Goal: Task Accomplishment & Management: Complete application form

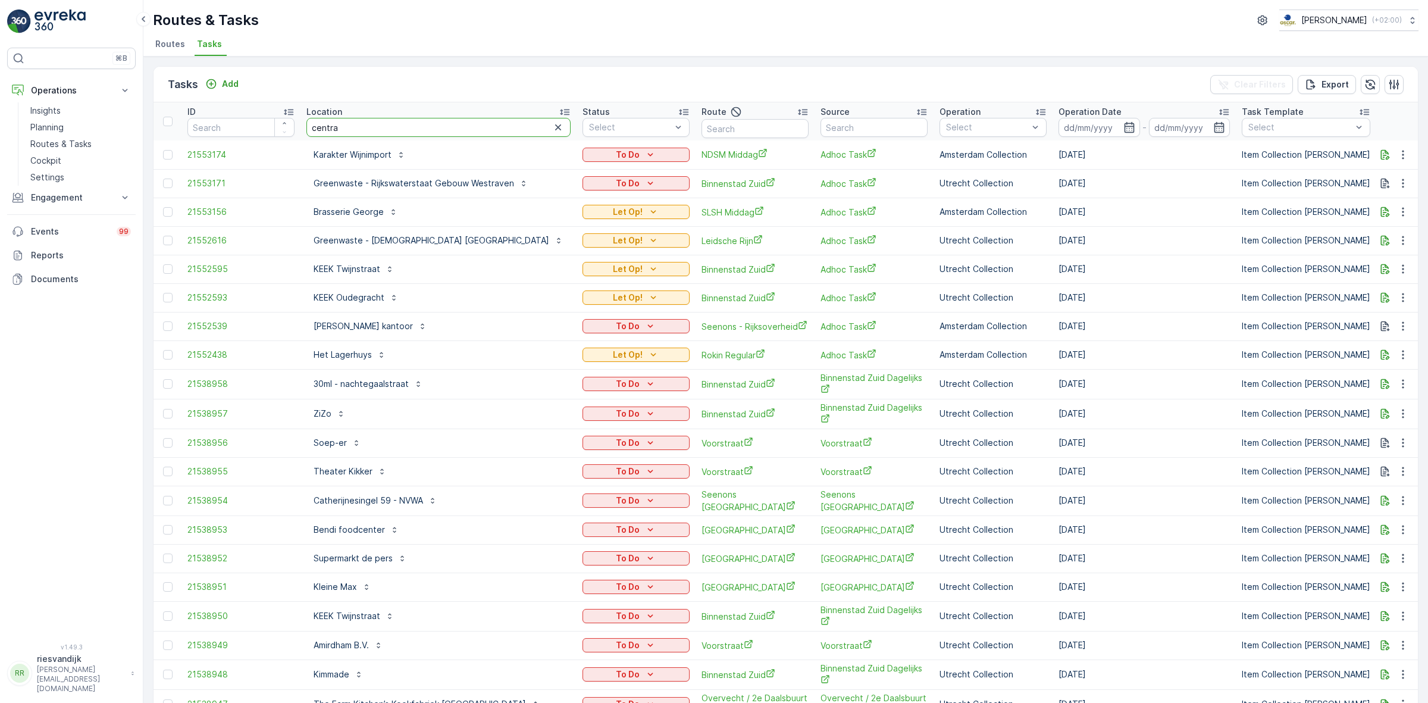
type input "central"
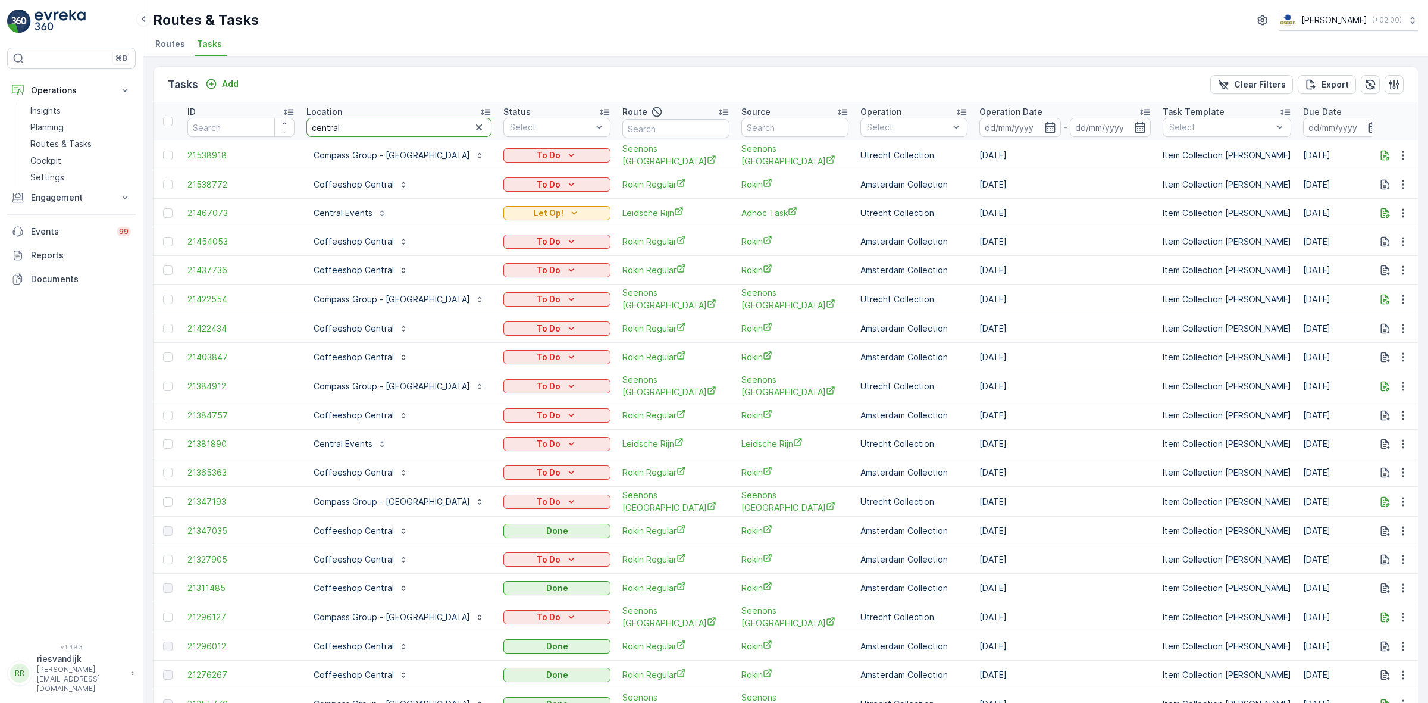
click at [414, 123] on input "central" at bounding box center [399, 127] width 185 height 19
click at [420, 123] on input "central" at bounding box center [399, 127] width 185 height 19
type input "droppie"
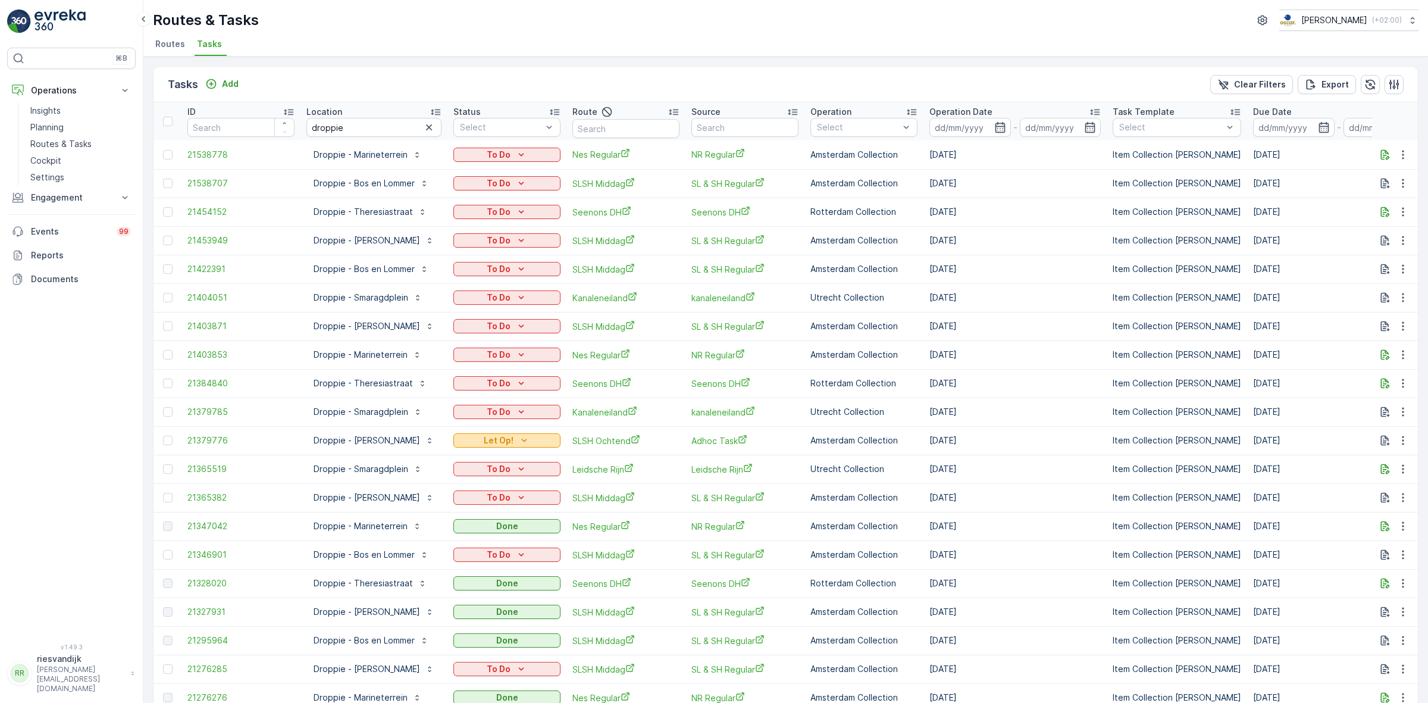
click at [556, 438] on div "Let Op!" at bounding box center [507, 440] width 98 height 12
click at [686, 444] on td "SLSH Ochtend" at bounding box center [626, 440] width 119 height 29
click at [389, 121] on input "droppie" at bounding box center [374, 127] width 135 height 19
type input "droppie - van"
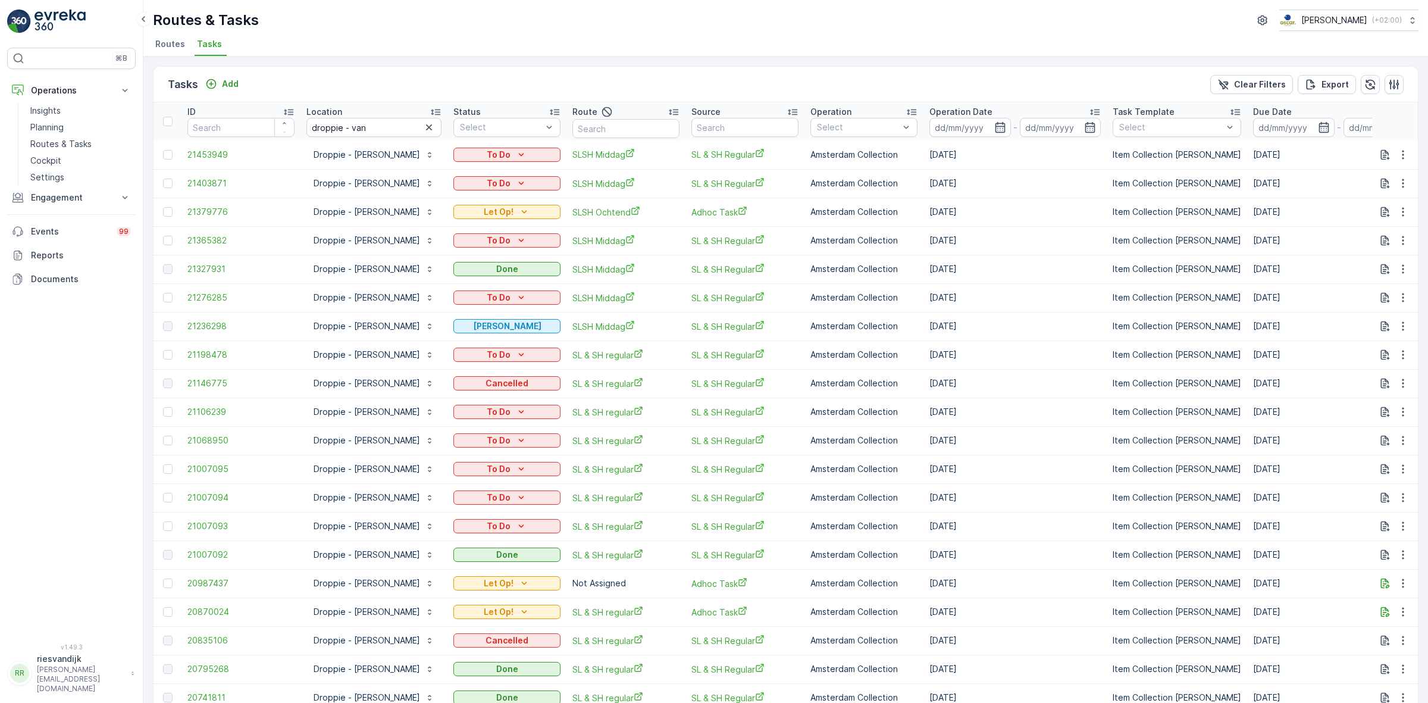
click at [1033, 110] on div "Operation Date" at bounding box center [1015, 112] width 171 height 12
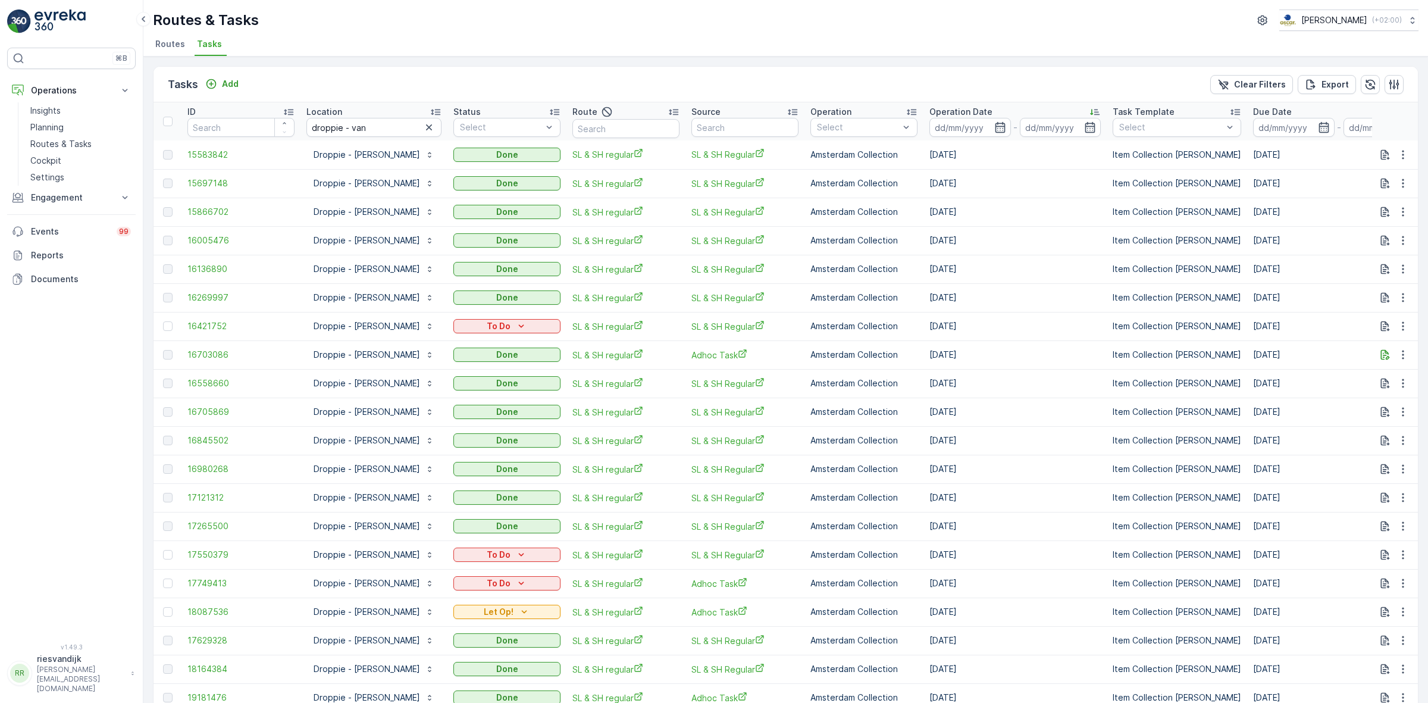
click at [1042, 107] on div "Operation Date" at bounding box center [1015, 112] width 171 height 12
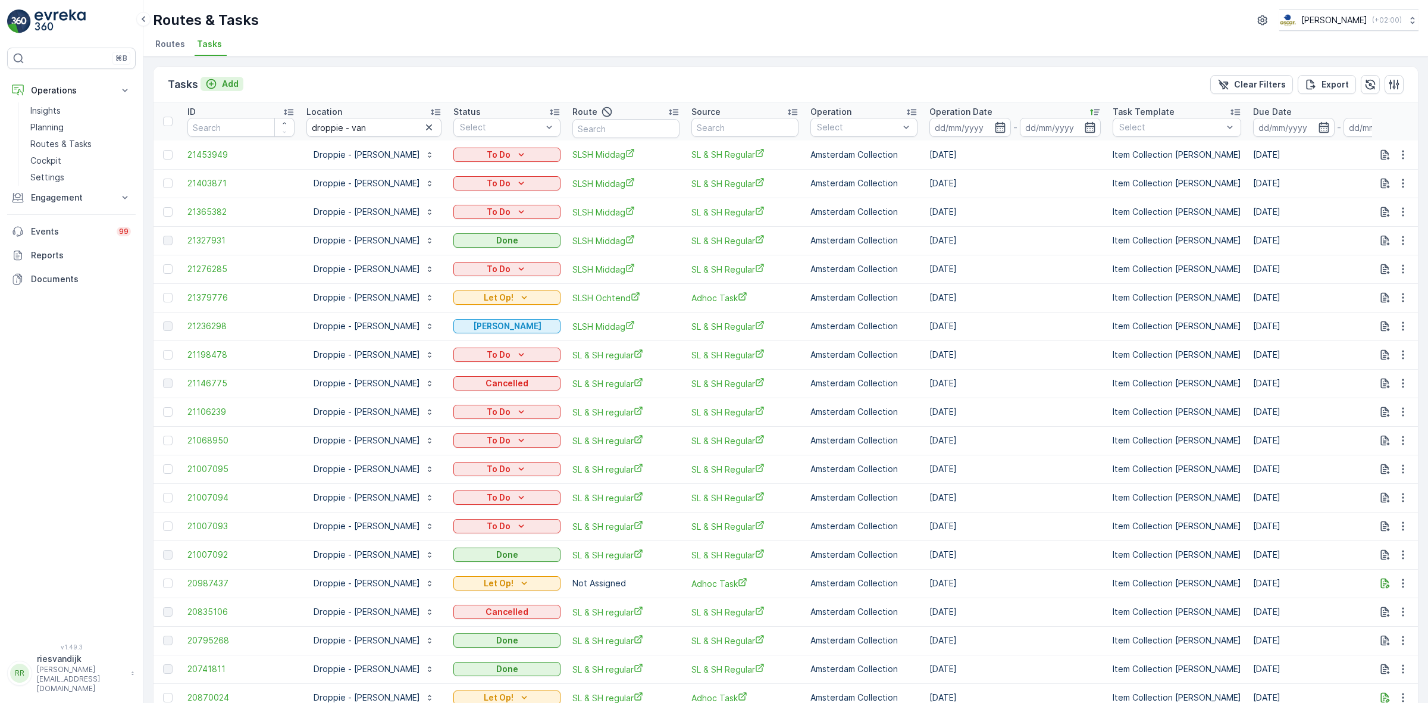
click at [223, 82] on p "Add" at bounding box center [230, 84] width 17 height 12
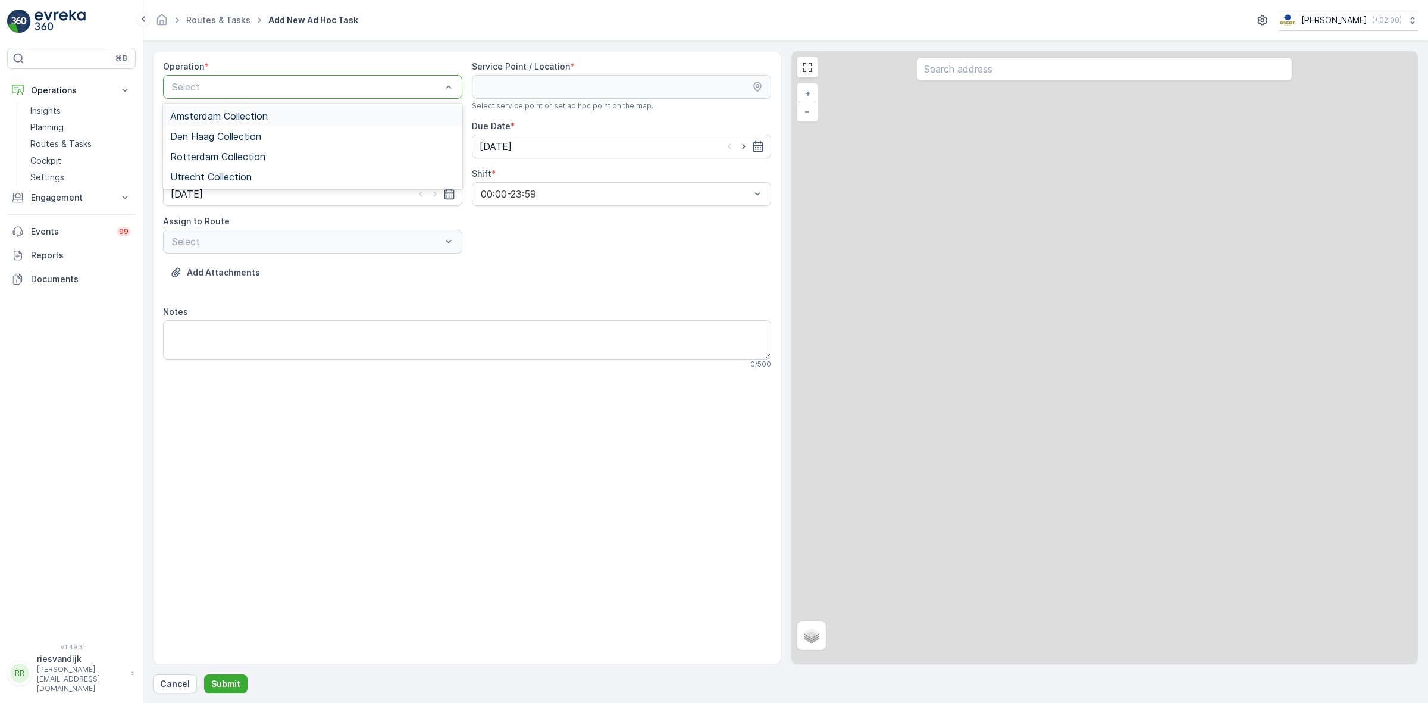
click at [268, 111] on span "Amsterdam Collection" at bounding box center [219, 116] width 98 height 11
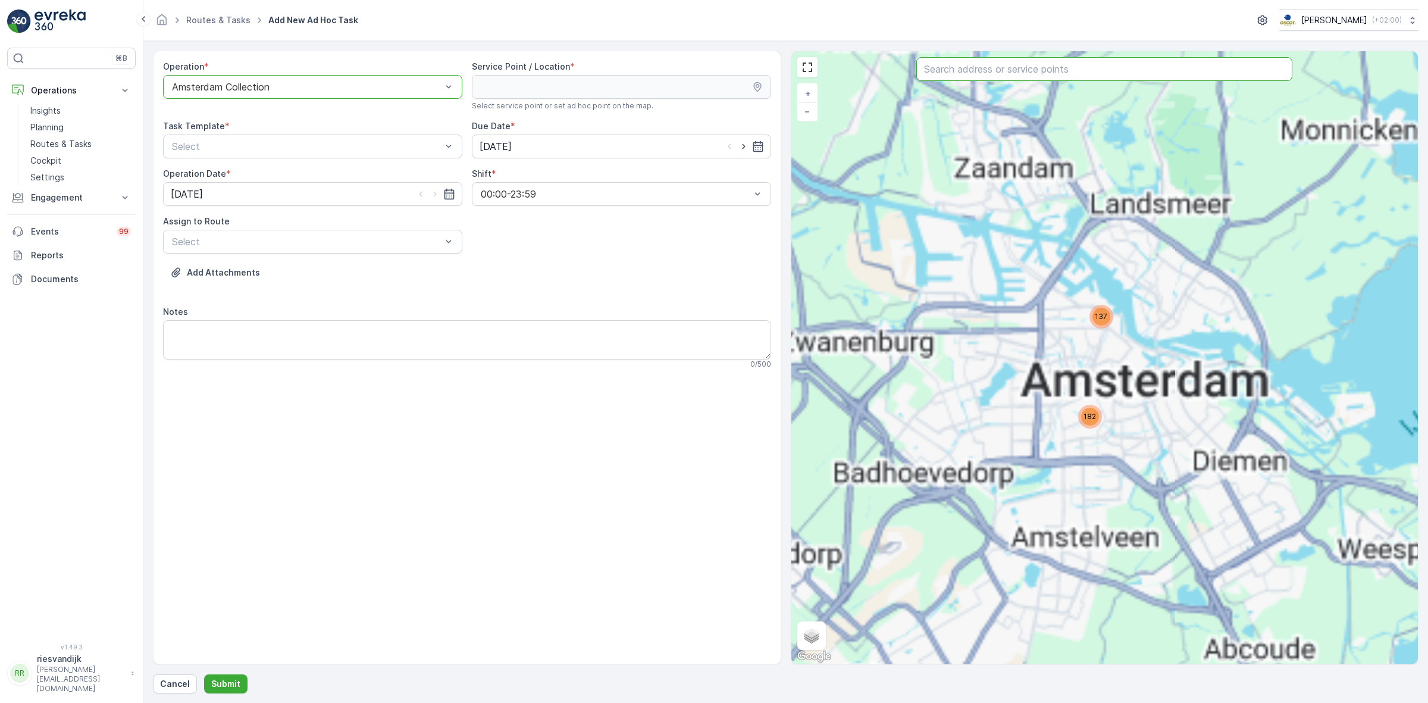
click at [981, 73] on input "text" at bounding box center [1105, 69] width 376 height 24
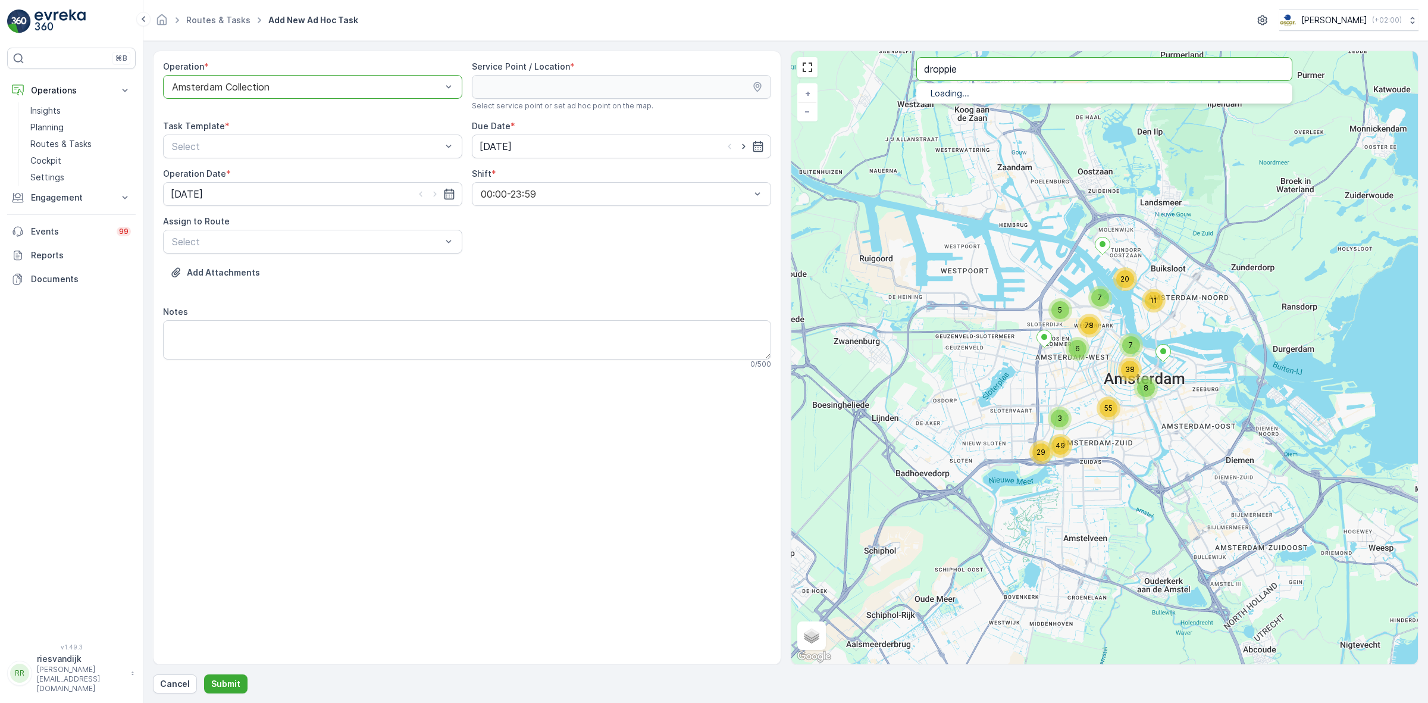
type input "droppie"
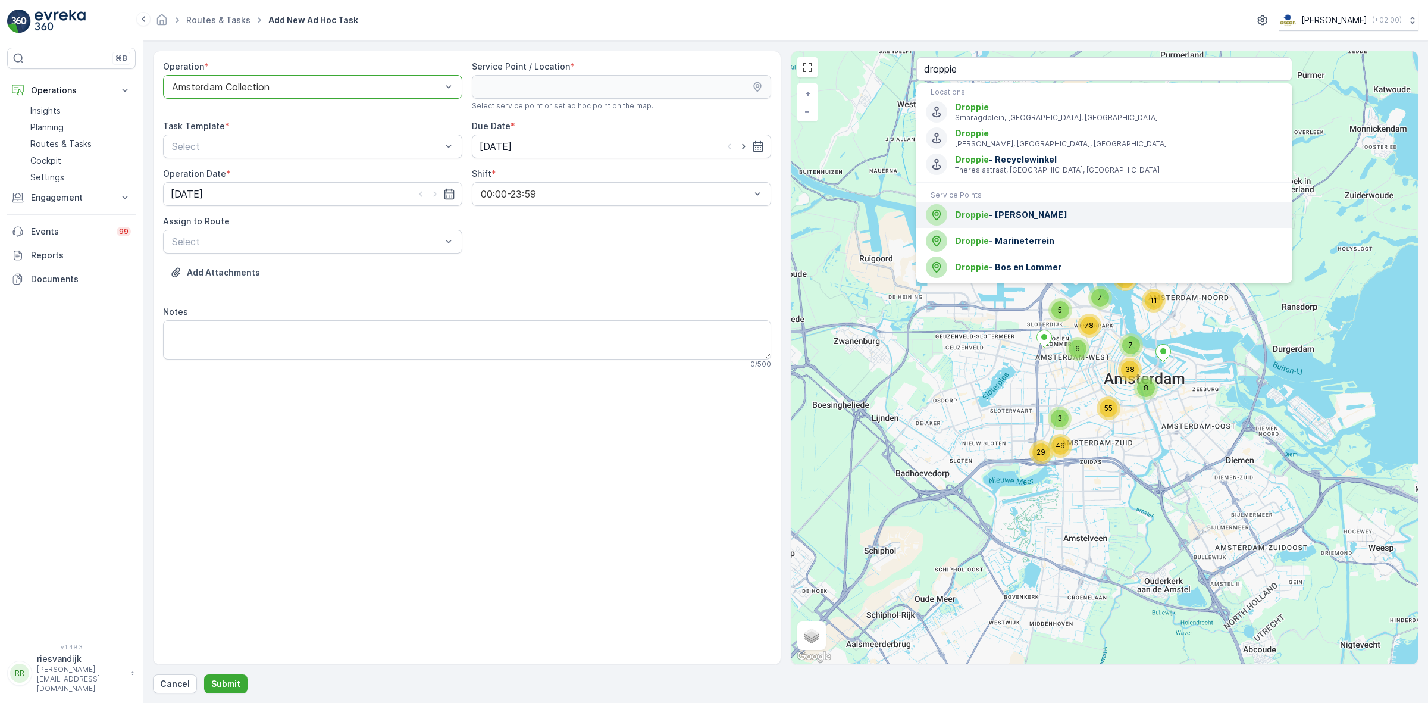
click at [1053, 216] on span "Droppie - [PERSON_NAME]" at bounding box center [1119, 215] width 328 height 12
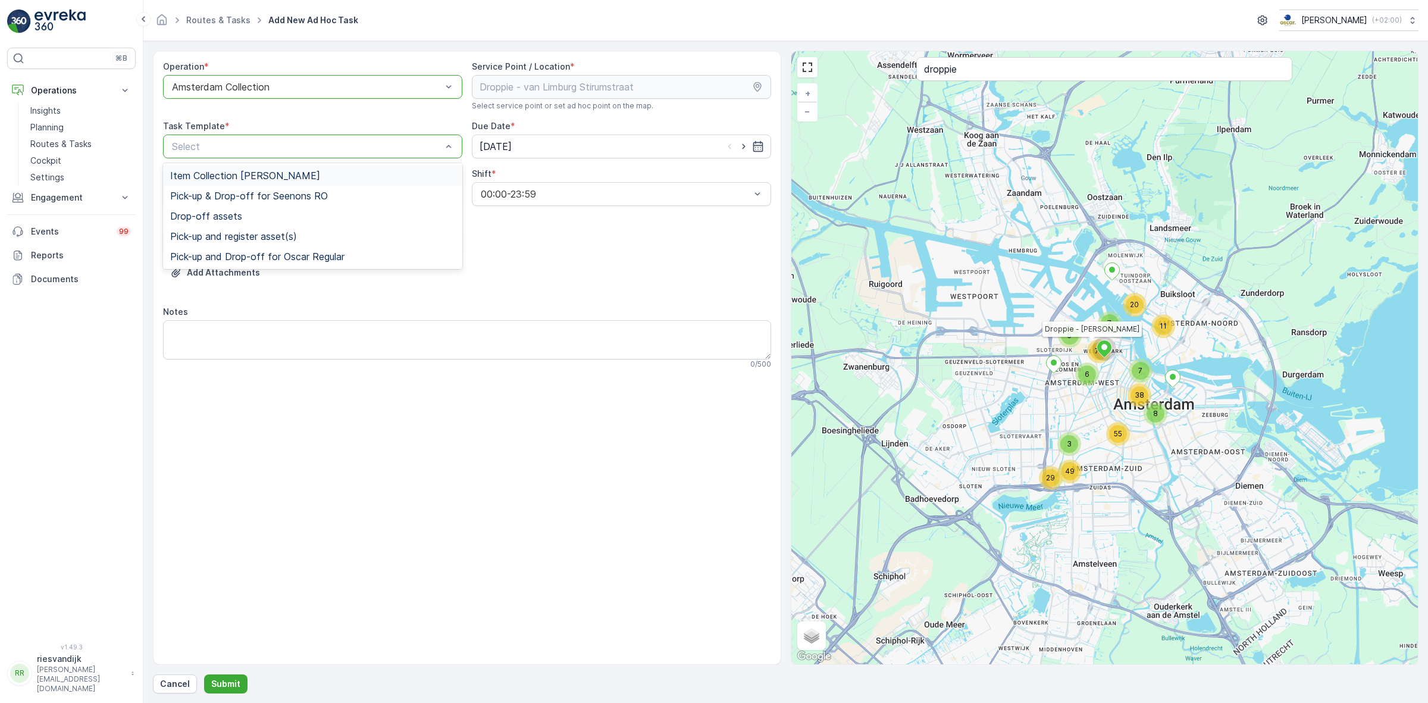
click at [276, 171] on span "Item Collection [PERSON_NAME]" at bounding box center [245, 175] width 150 height 11
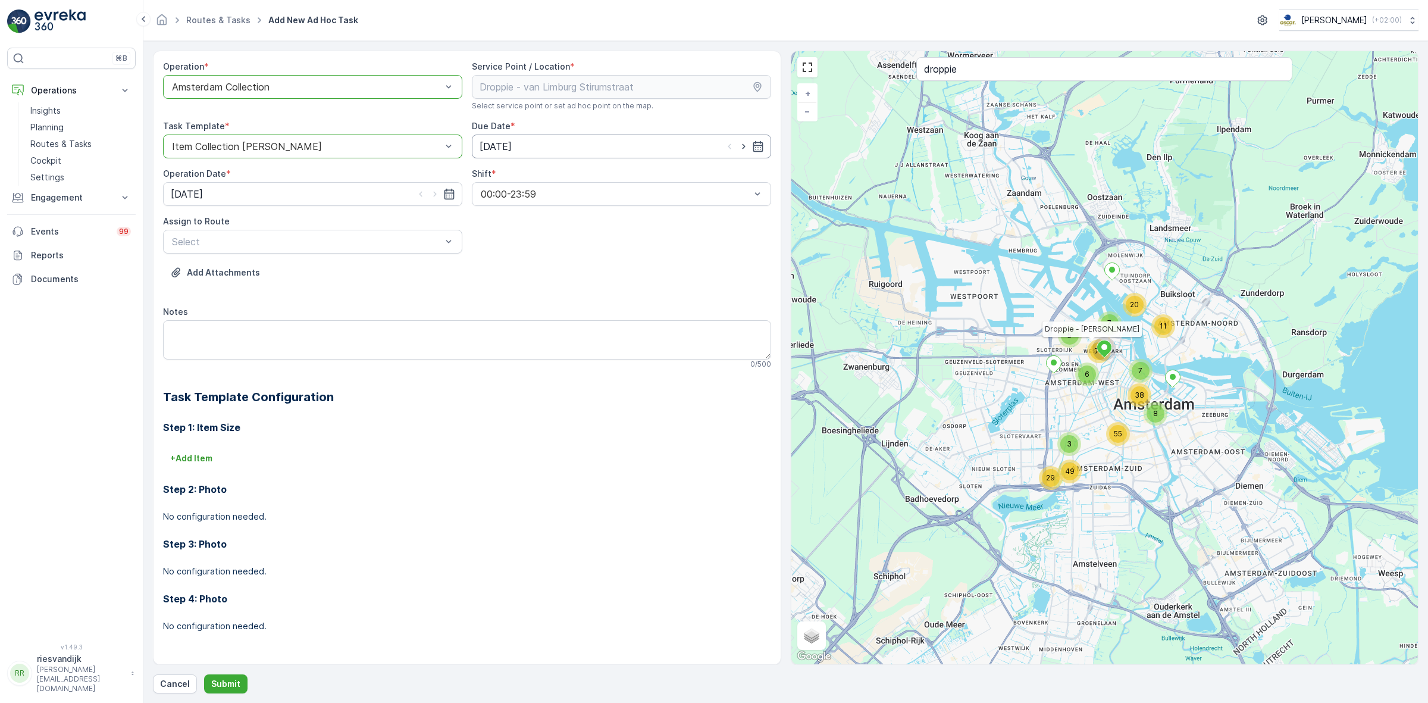
click at [589, 146] on input "[DATE]" at bounding box center [621, 147] width 299 height 24
click at [747, 149] on icon "button" at bounding box center [744, 146] width 12 height 12
type input "[DATE]"
click at [437, 192] on icon "button" at bounding box center [435, 194] width 12 height 12
type input "[DATE]"
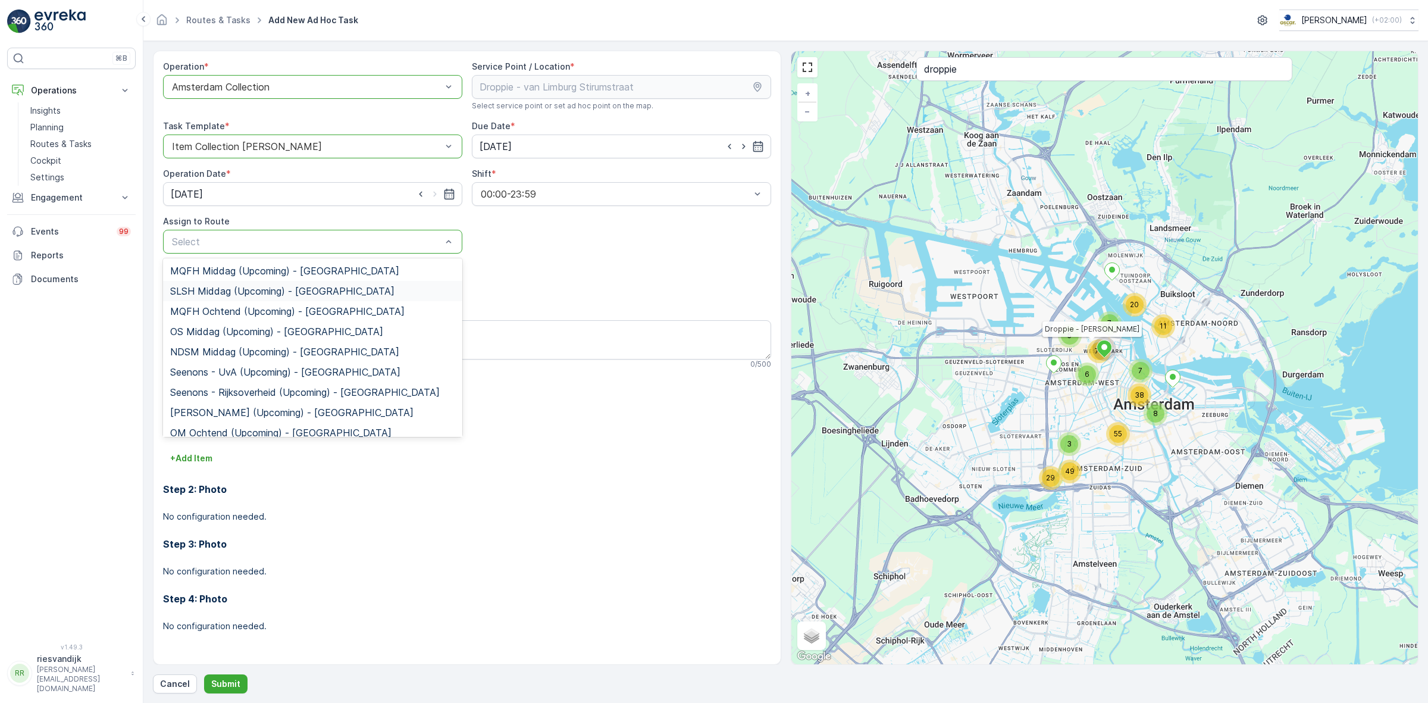
click at [272, 286] on span "SLSH Middag (Upcoming) - [GEOGRAPHIC_DATA]" at bounding box center [282, 291] width 224 height 11
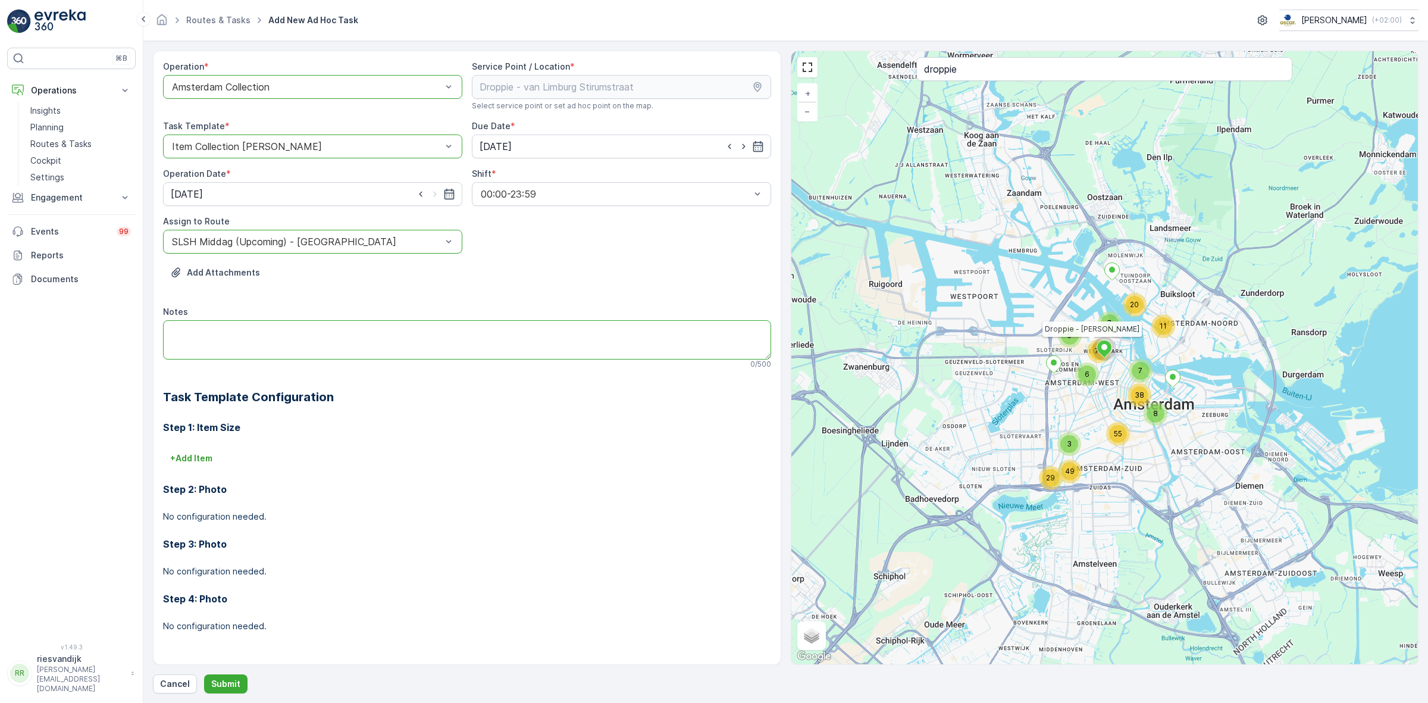
click at [312, 342] on textarea "Notes" at bounding box center [467, 339] width 608 height 39
type textarea "Graag een doos 140L PD zakken brengen"
click at [225, 683] on p "Submit" at bounding box center [225, 684] width 29 height 12
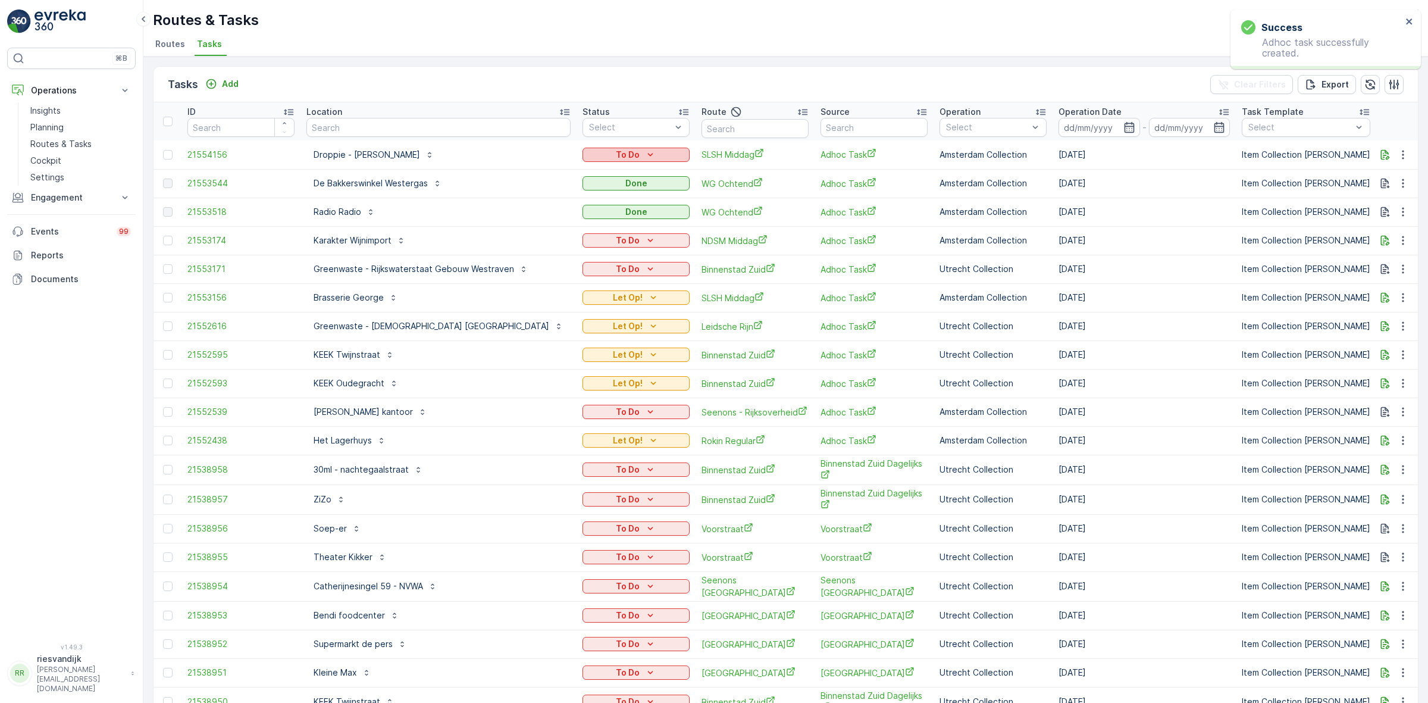
click at [608, 148] on button "To Do" at bounding box center [636, 155] width 107 height 14
click at [580, 167] on span "Let Op!" at bounding box center [574, 172] width 30 height 12
